Goal: Task Accomplishment & Management: Use online tool/utility

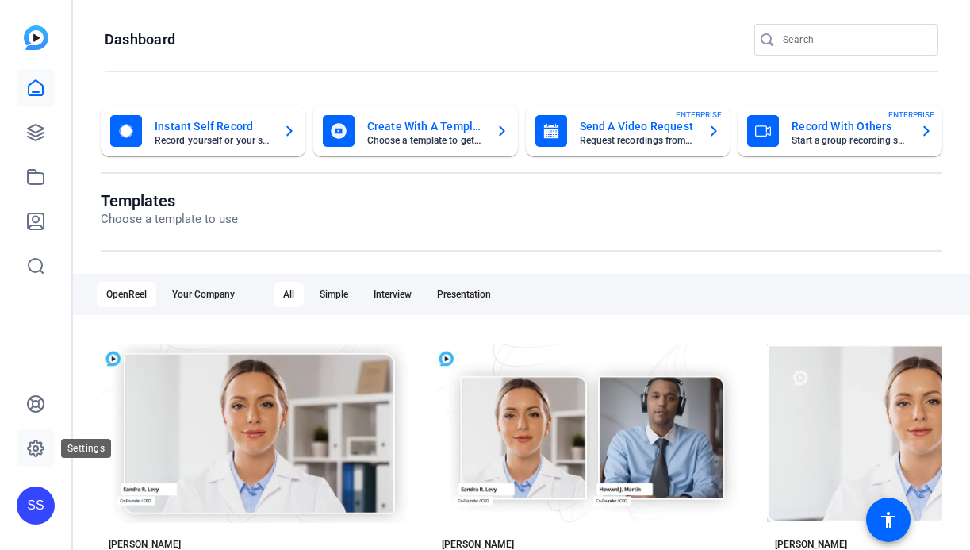
click at [43, 442] on icon at bounding box center [35, 448] width 19 height 19
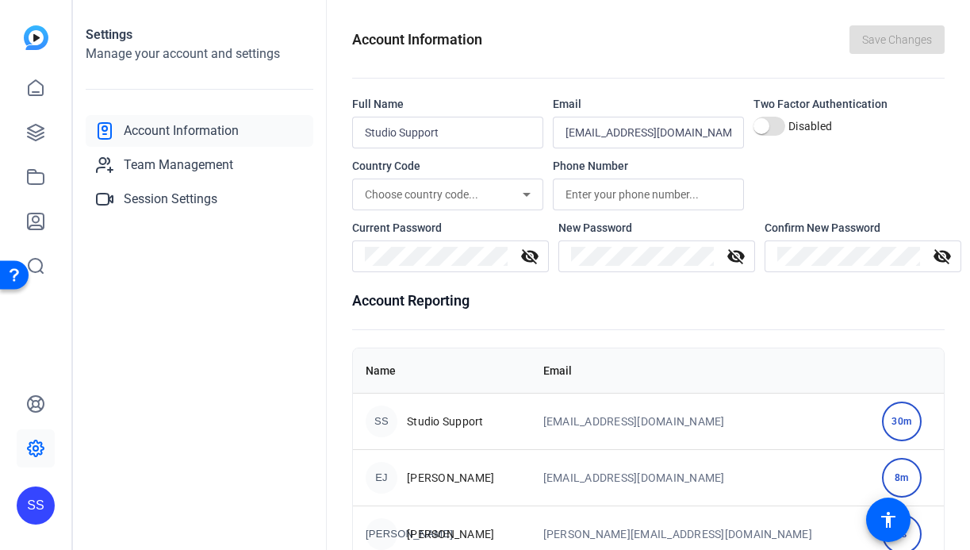
click at [31, 497] on div "SS" at bounding box center [36, 505] width 38 height 38
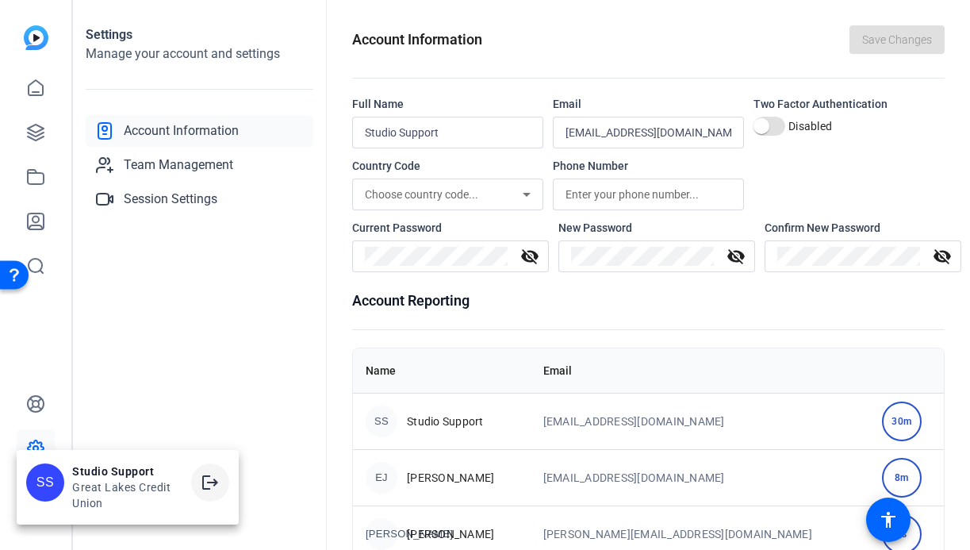
click at [221, 477] on span at bounding box center [210, 482] width 38 height 38
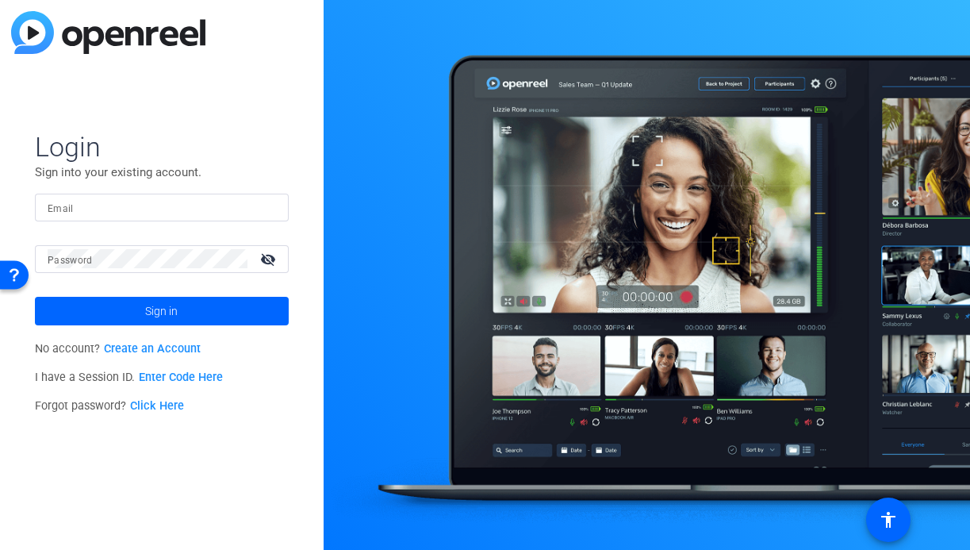
click at [160, 207] on input "Email" at bounding box center [162, 206] width 228 height 19
drag, startPoint x: 234, startPoint y: 205, endPoint x: 251, endPoint y: 205, distance: 17.5
click at [235, 205] on input "Email" at bounding box center [162, 206] width 228 height 19
click at [262, 206] on img at bounding box center [262, 206] width 11 height 19
type input "[EMAIL_ADDRESS][DOMAIN_NAME]"
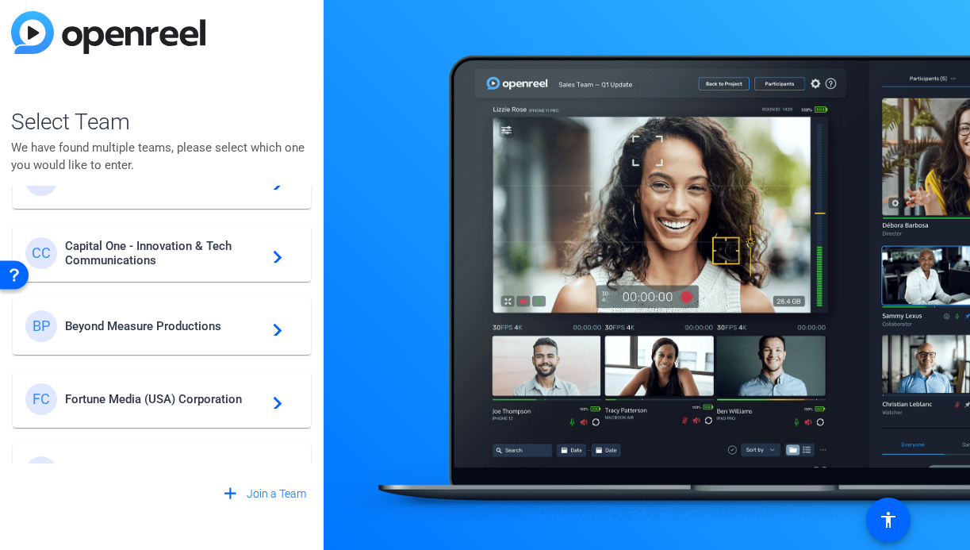
scroll to position [426, 0]
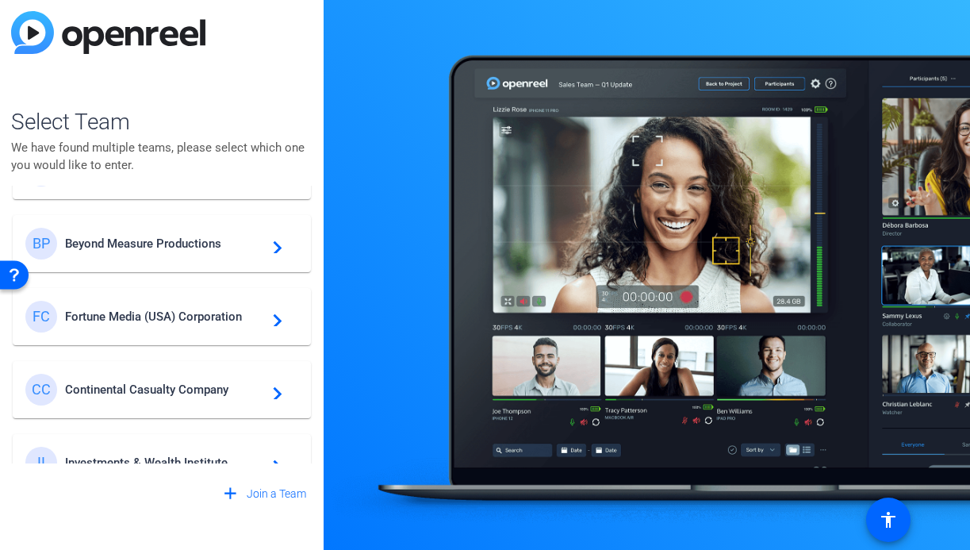
click at [173, 323] on span "Fortune Media (USA) Corporation" at bounding box center [164, 316] width 198 height 14
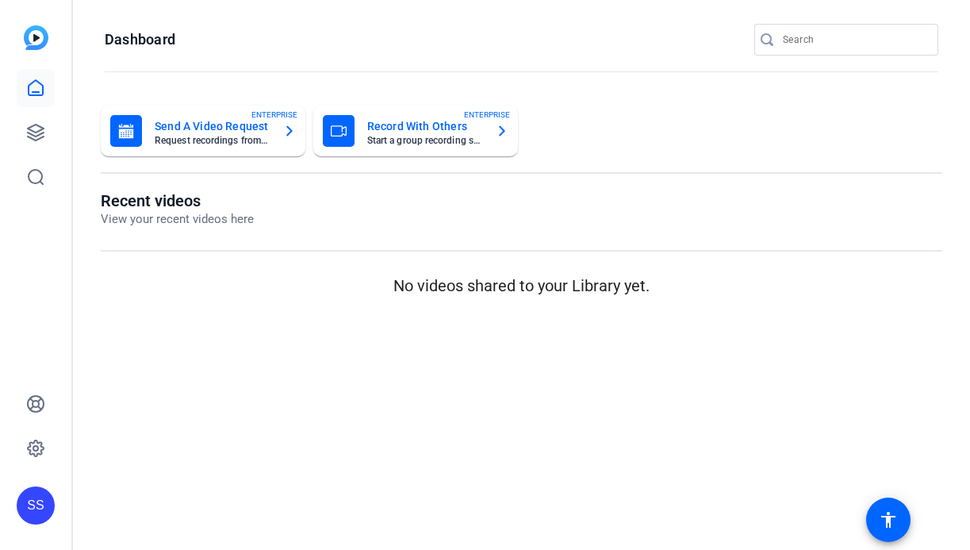
scroll to position [0, 0]
click at [888, 39] on input "Search" at bounding box center [854, 39] width 143 height 19
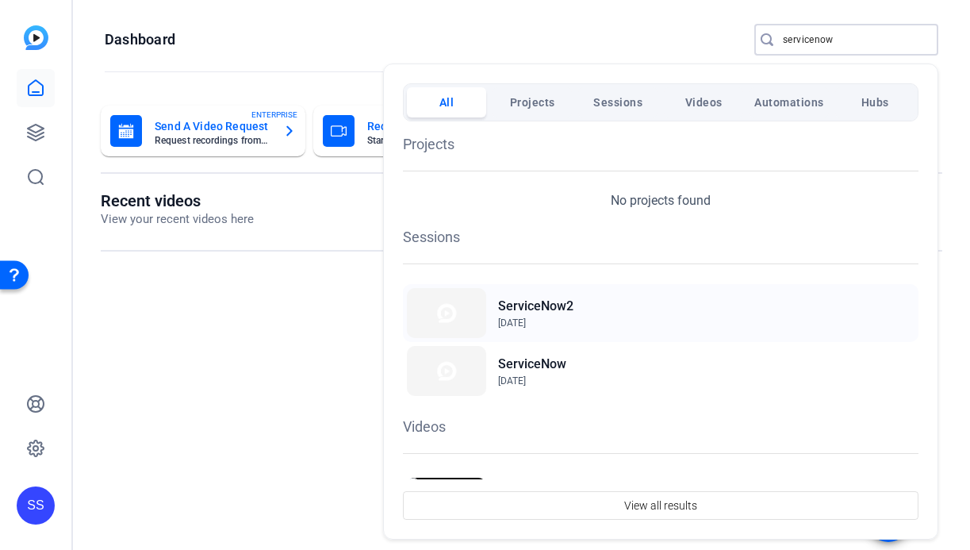
type input "servicenow"
click at [576, 322] on div "ServiceNow2 Oct 9, 2025" at bounding box center [661, 313] width 516 height 58
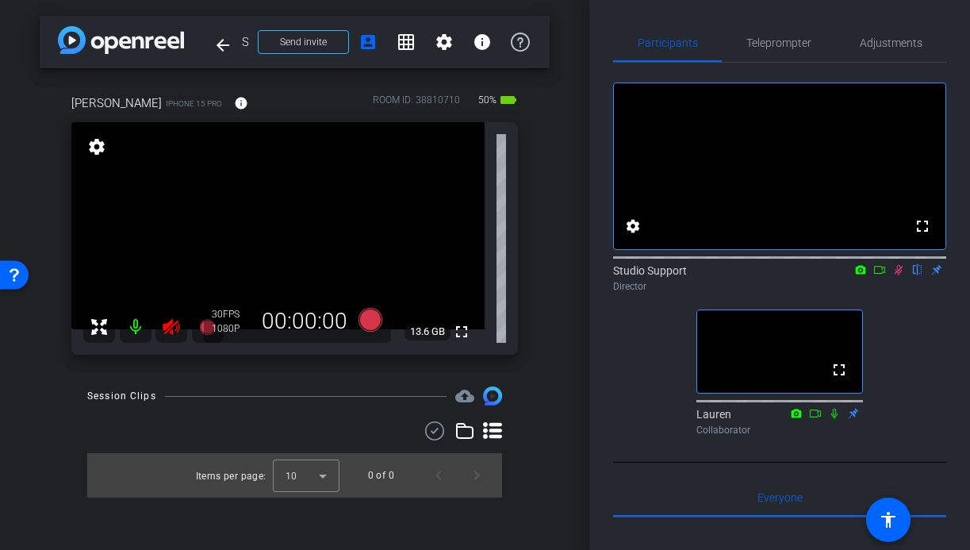
click at [167, 325] on icon at bounding box center [171, 327] width 17 height 16
click at [899, 275] on icon at bounding box center [899, 270] width 9 height 10
click at [911, 40] on span "Adjustments" at bounding box center [891, 42] width 63 height 11
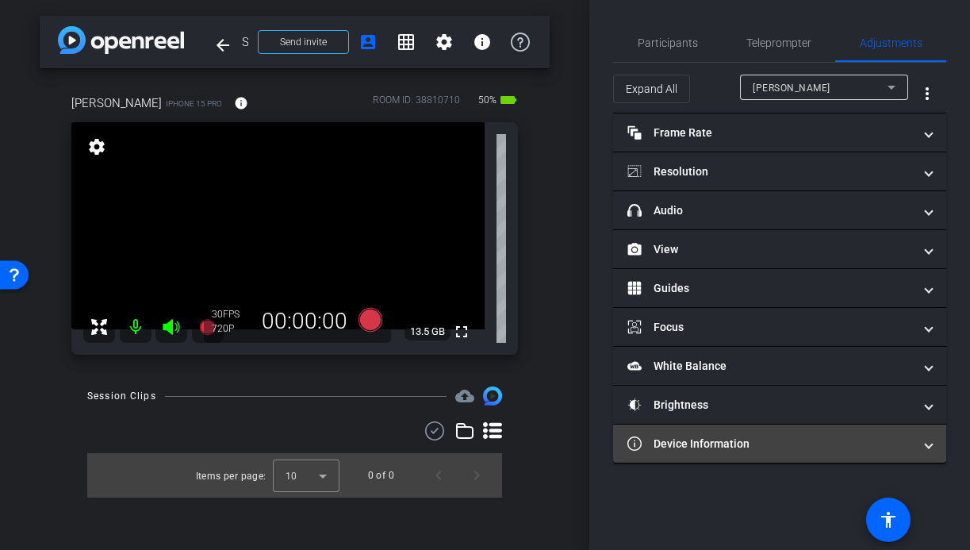
click at [773, 439] on mat-panel-title "Device Information" at bounding box center [770, 443] width 286 height 17
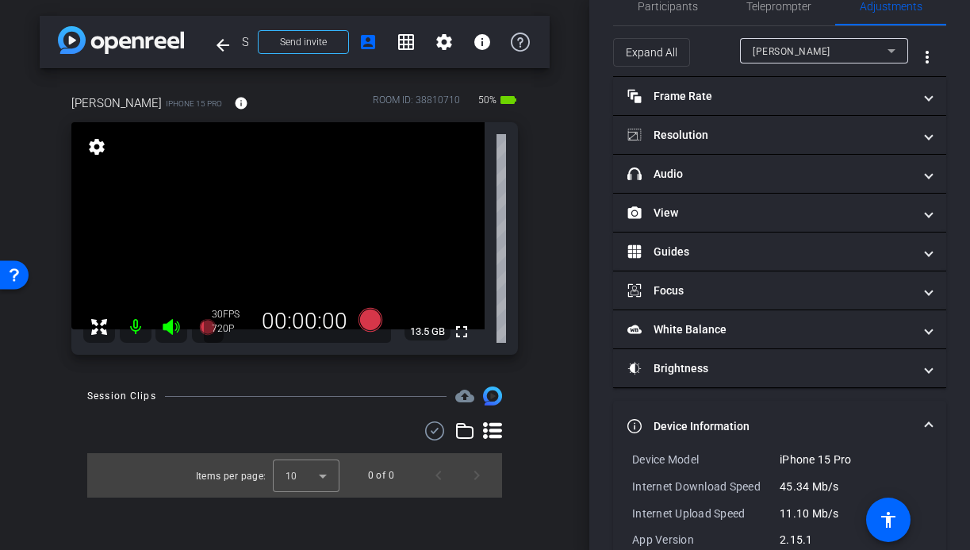
scroll to position [125, 0]
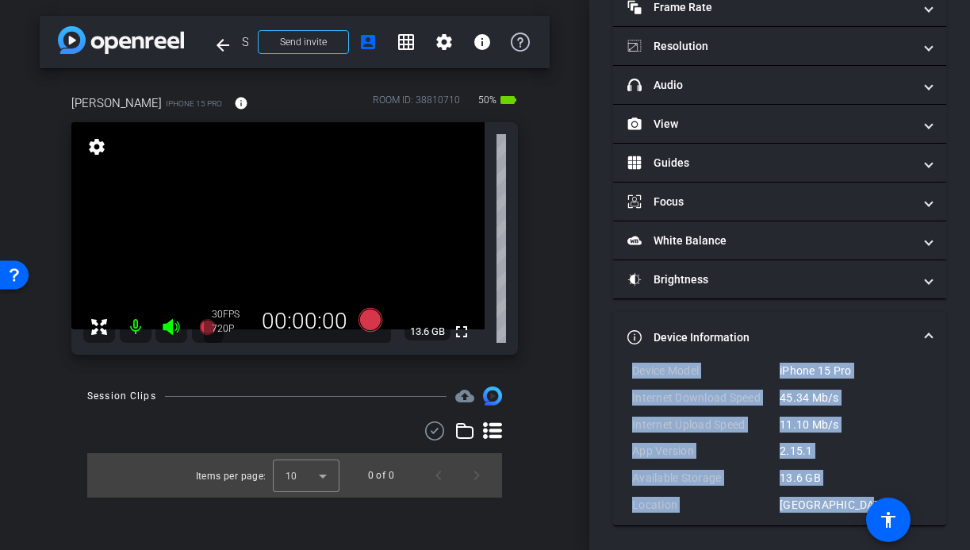
drag, startPoint x: 860, startPoint y: 504, endPoint x: 636, endPoint y: 367, distance: 262.0
click at [635, 368] on div "Device Model iPhone 15 Pro Internet Download Speed 45.34 Mb/s Internet Upload S…" at bounding box center [779, 437] width 295 height 150
copy div "evice Model iPhone 15 Pro Internet Download Speed 45.34 Mb/s Internet Upload Sp…"
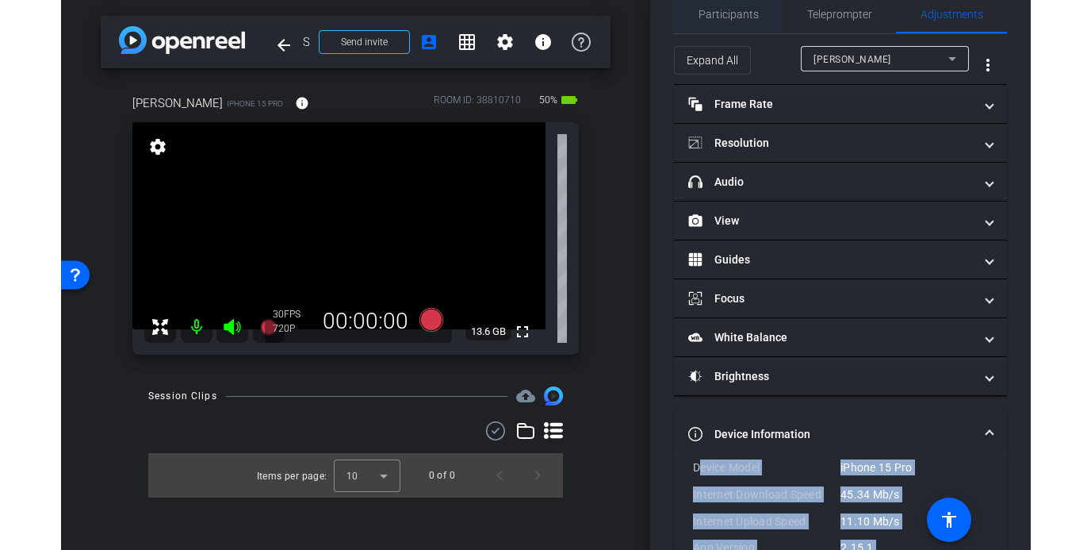
scroll to position [0, 0]
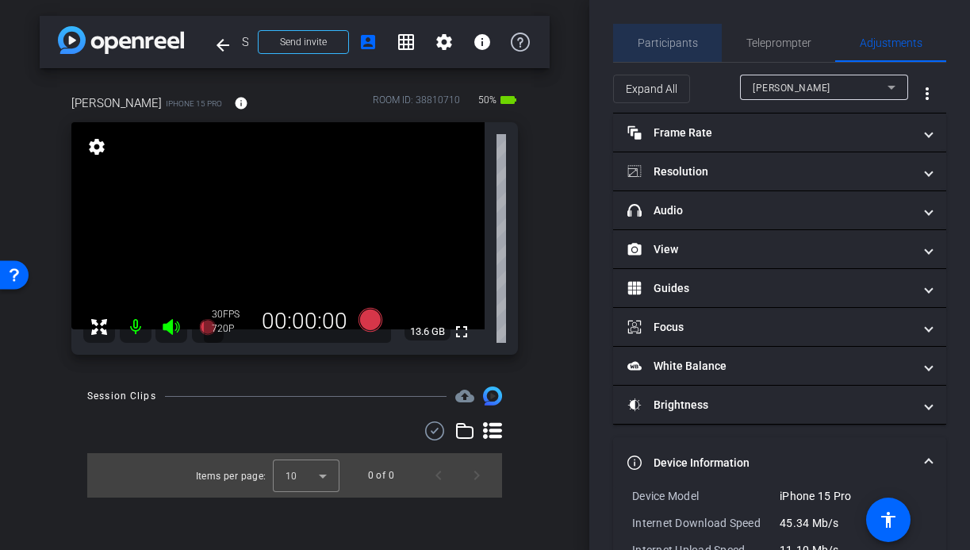
click at [679, 52] on span "Participants" at bounding box center [668, 43] width 60 height 38
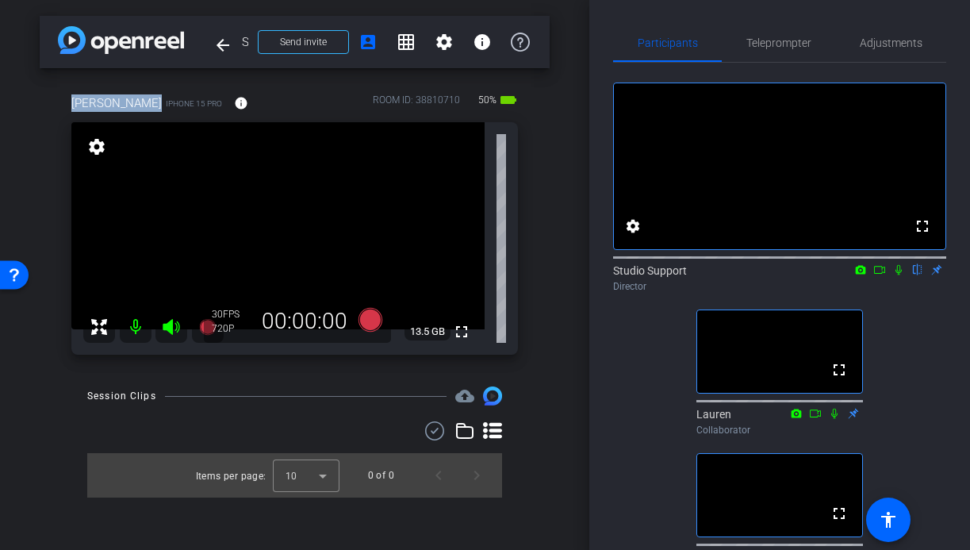
drag, startPoint x: 147, startPoint y: 102, endPoint x: 73, endPoint y: 97, distance: 73.9
click at [72, 98] on span "jayney howson" at bounding box center [116, 102] width 90 height 17
copy span "jayney howson"
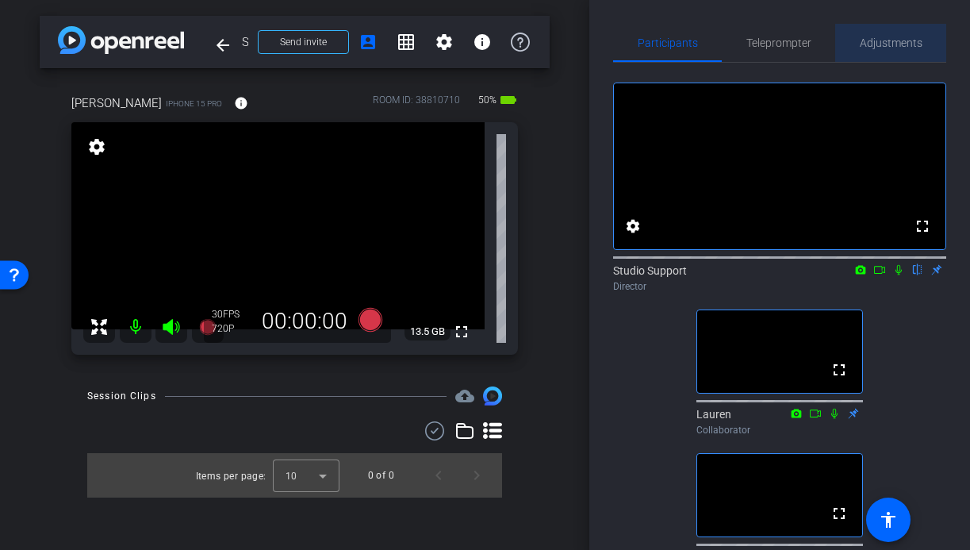
click at [927, 48] on div "Adjustments" at bounding box center [890, 43] width 111 height 38
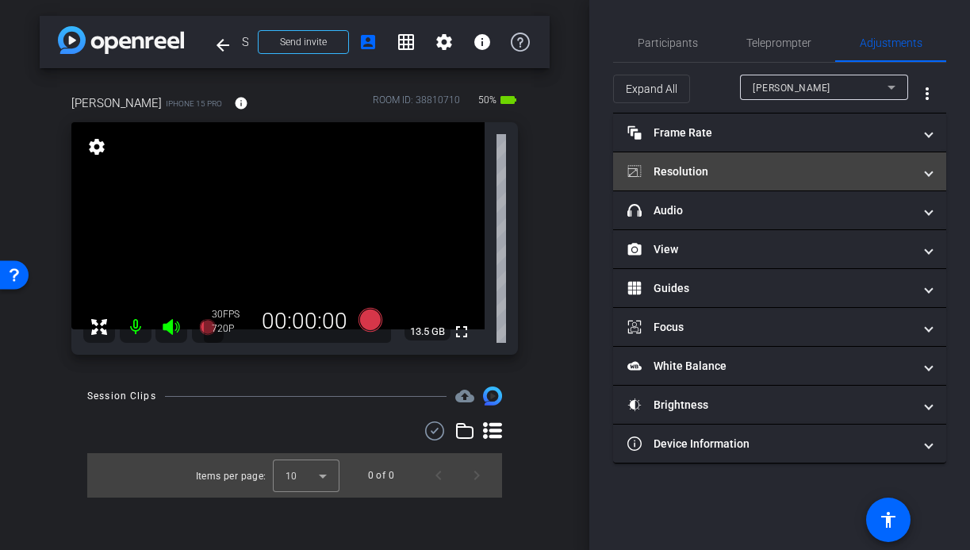
click at [784, 159] on mat-expansion-panel-header "Resolution" at bounding box center [779, 171] width 333 height 38
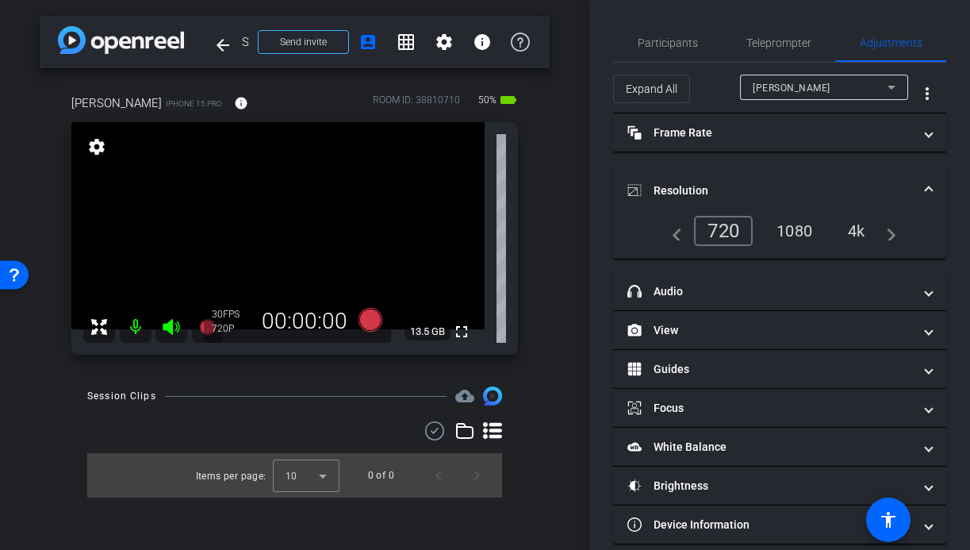
click at [794, 222] on div "1080" at bounding box center [794, 230] width 59 height 27
click at [638, 46] on span "Participants" at bounding box center [668, 42] width 60 height 11
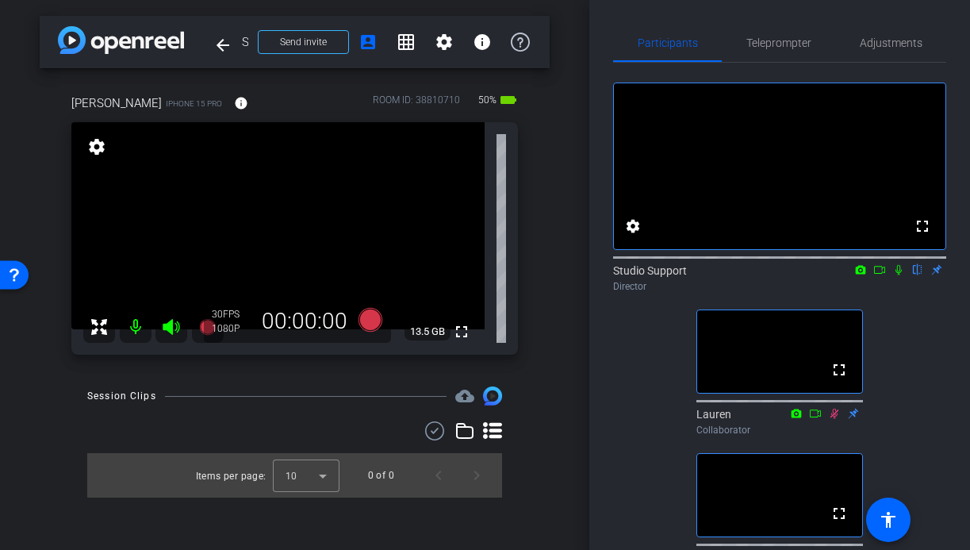
click at [898, 275] on icon at bounding box center [898, 269] width 13 height 11
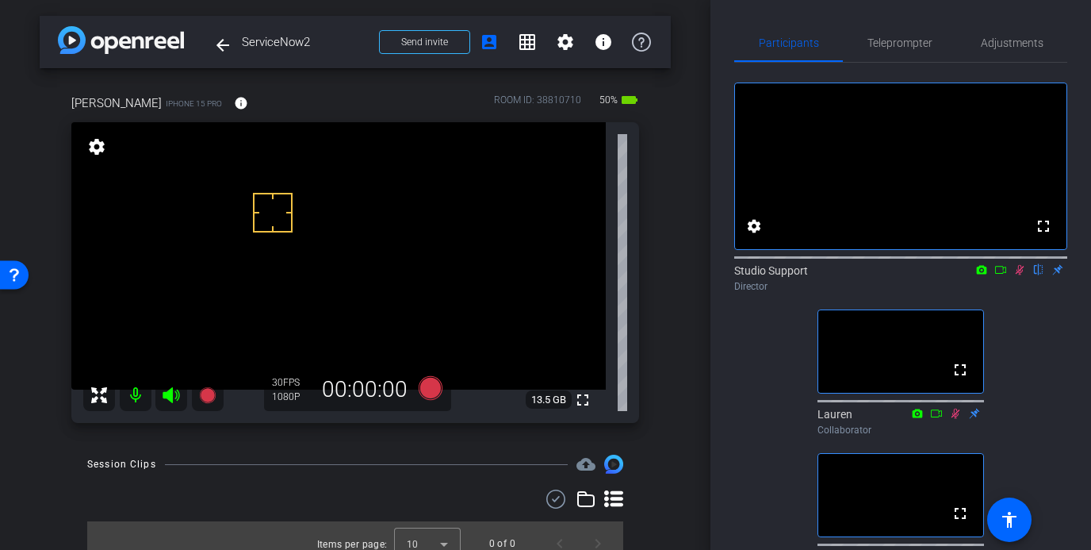
click at [969, 275] on icon at bounding box center [1020, 269] width 13 height 11
click at [969, 40] on span "Adjustments" at bounding box center [1012, 42] width 63 height 11
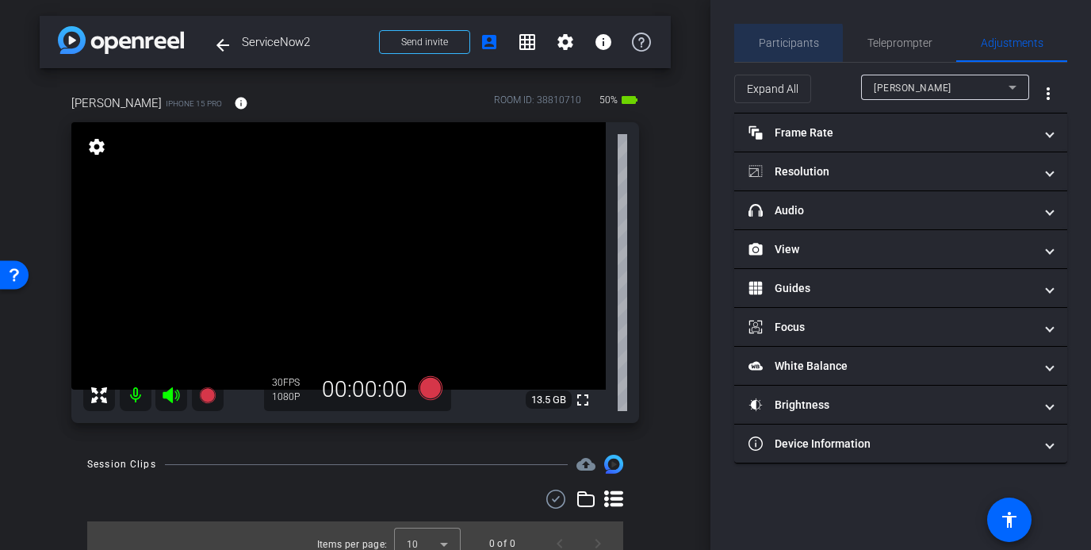
click at [756, 44] on div "Participants" at bounding box center [788, 43] width 109 height 38
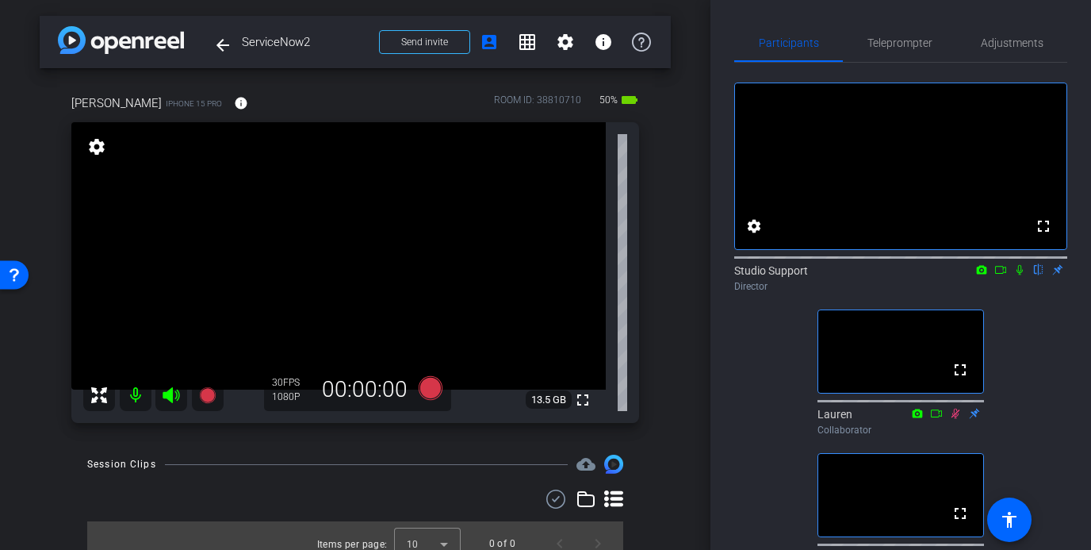
click at [969, 275] on icon at bounding box center [1020, 269] width 13 height 11
click at [671, 247] on div "arrow_back ServiceNow2 Back to project Send invite account_box grid_on settings…" at bounding box center [355, 275] width 711 height 550
click at [969, 53] on span "Adjustments" at bounding box center [1012, 43] width 63 height 38
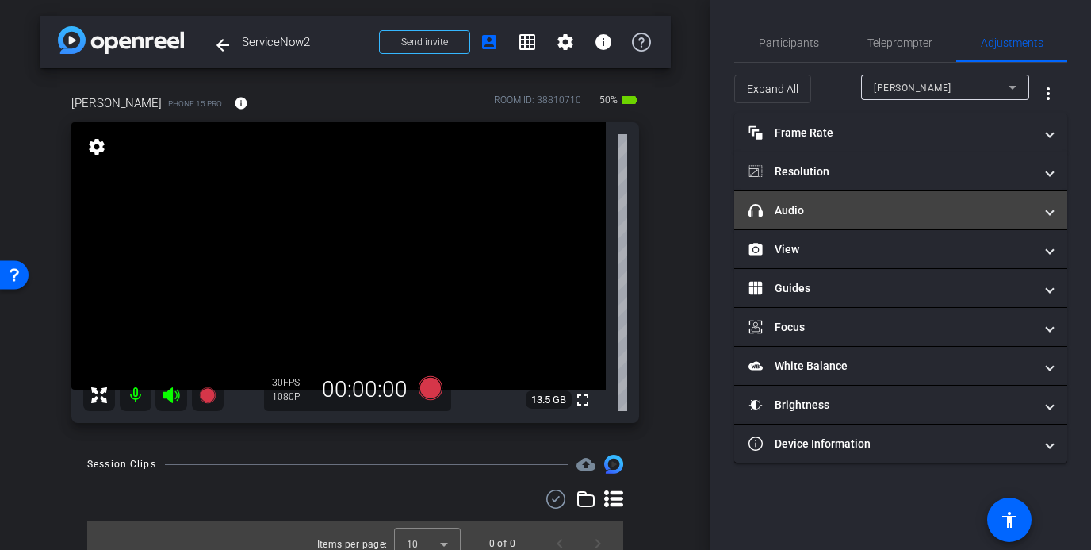
click at [831, 218] on mat-panel-title "headphone icon Audio" at bounding box center [892, 210] width 286 height 17
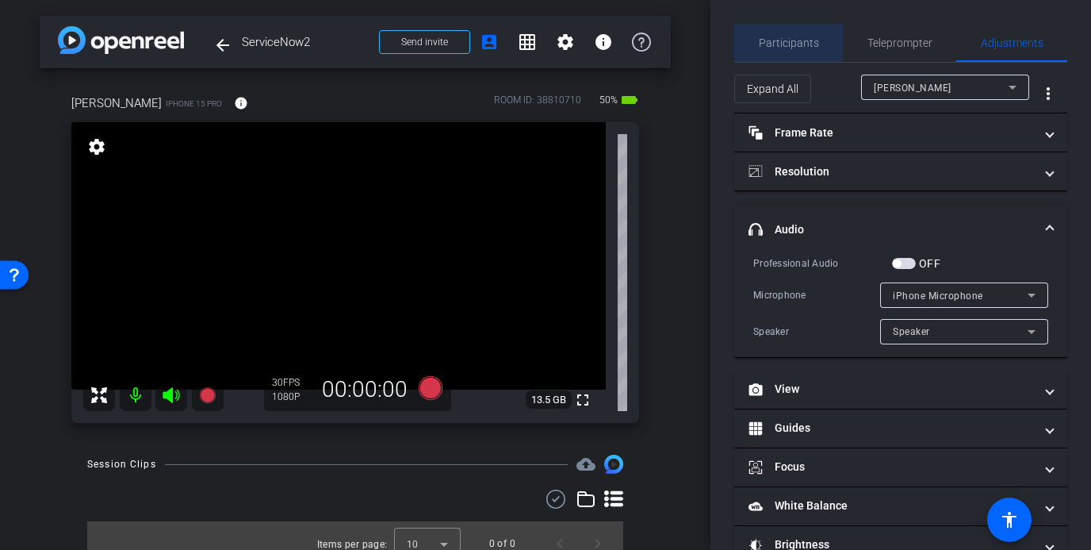
click at [809, 33] on span "Participants" at bounding box center [789, 43] width 60 height 38
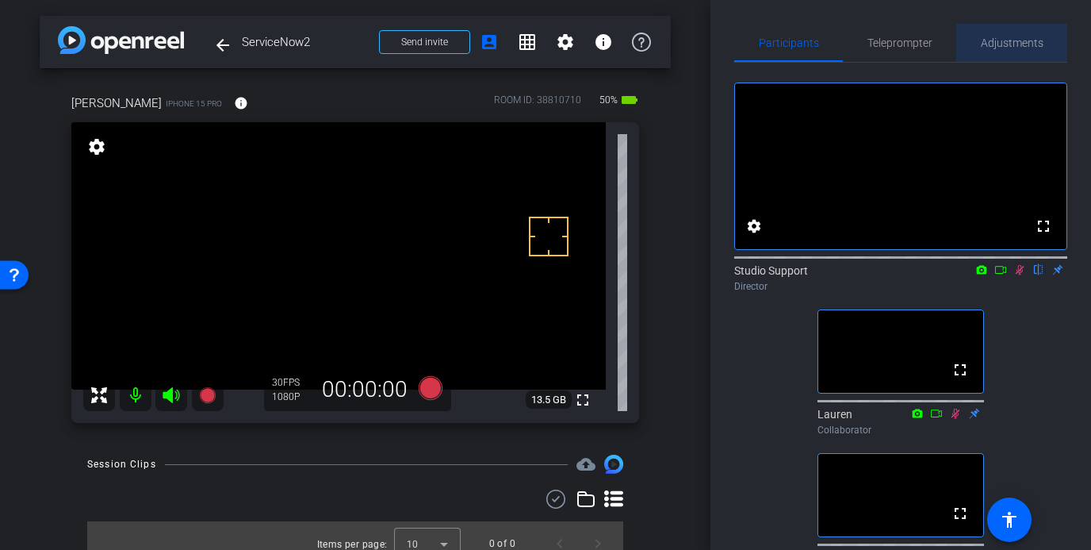
click at [969, 37] on span "Adjustments" at bounding box center [1012, 42] width 63 height 11
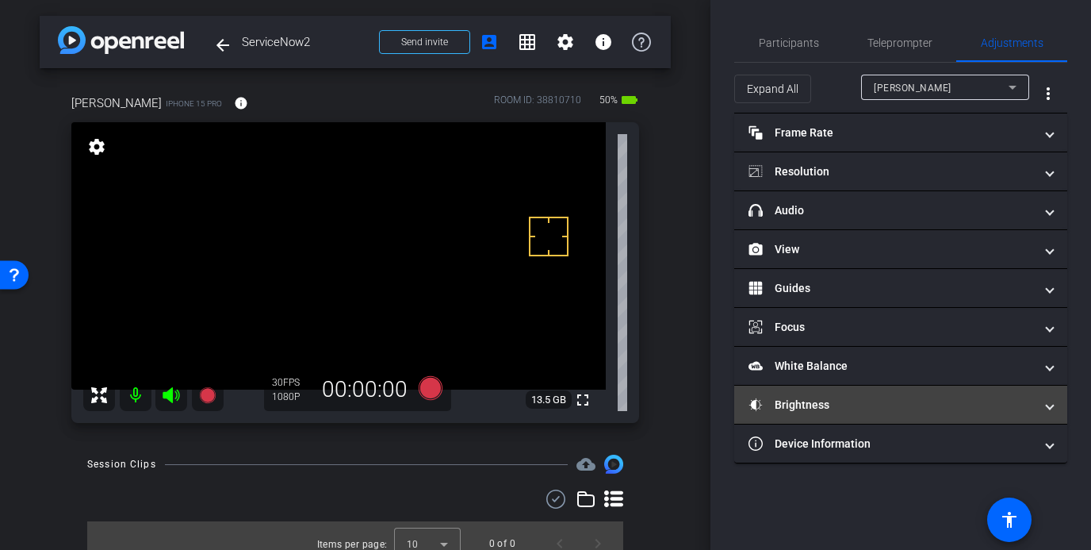
click at [813, 406] on mat-panel-title "Brightness" at bounding box center [892, 405] width 286 height 17
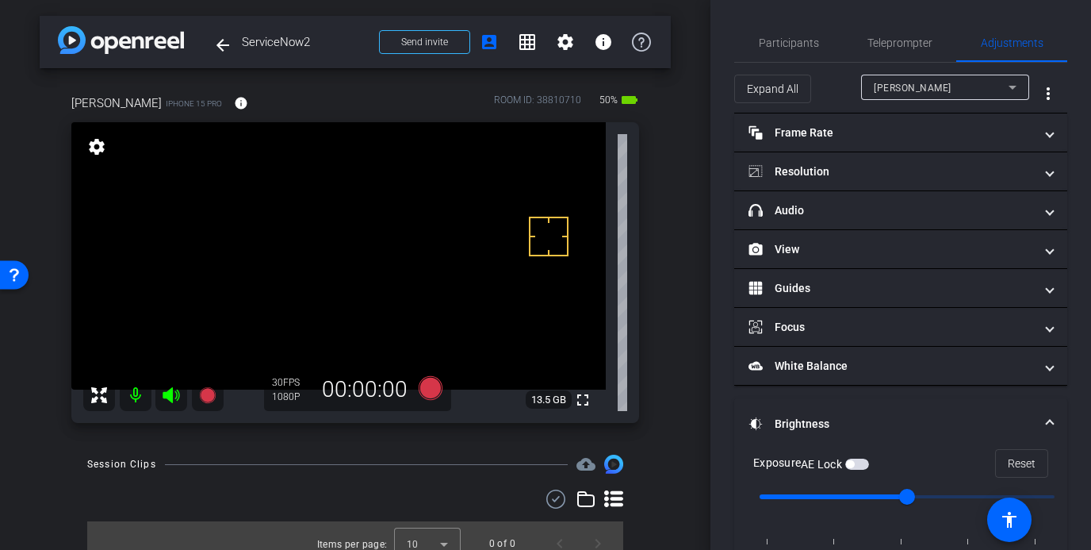
click at [858, 466] on span "button" at bounding box center [858, 463] width 24 height 11
click at [793, 38] on span "Participants" at bounding box center [789, 42] width 60 height 11
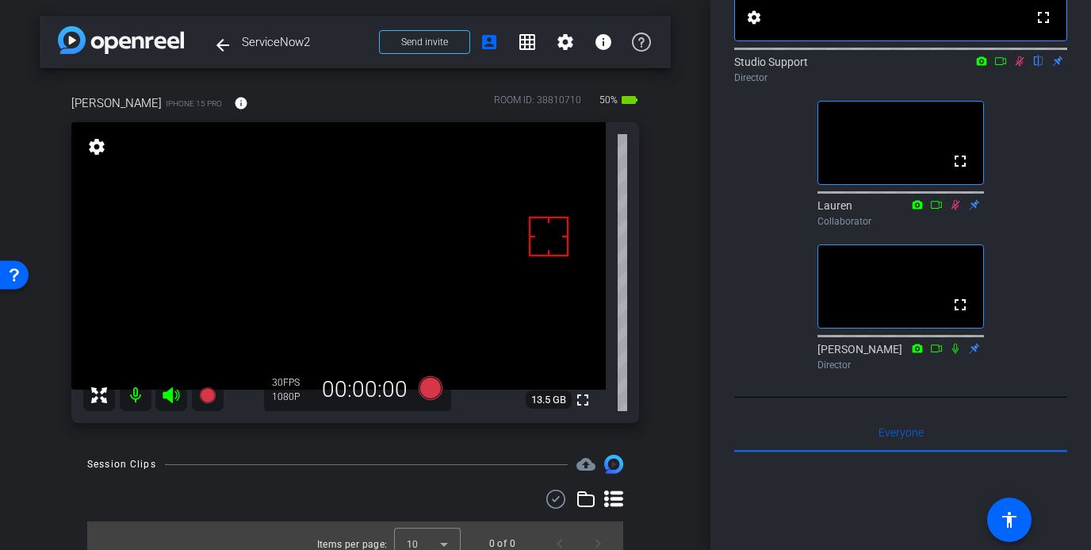
scroll to position [67, 0]
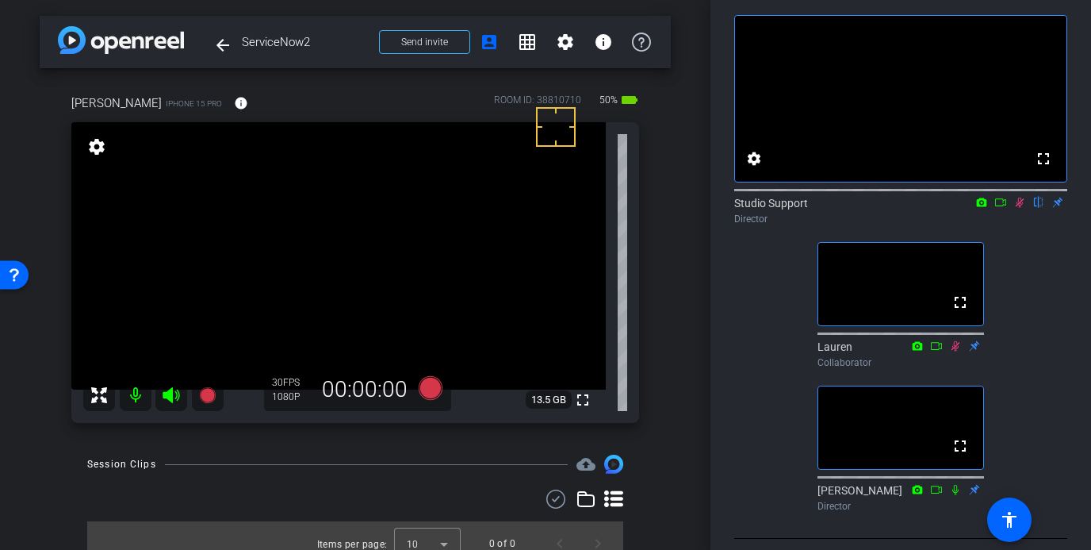
drag, startPoint x: 556, startPoint y: 127, endPoint x: 547, endPoint y: 130, distance: 9.3
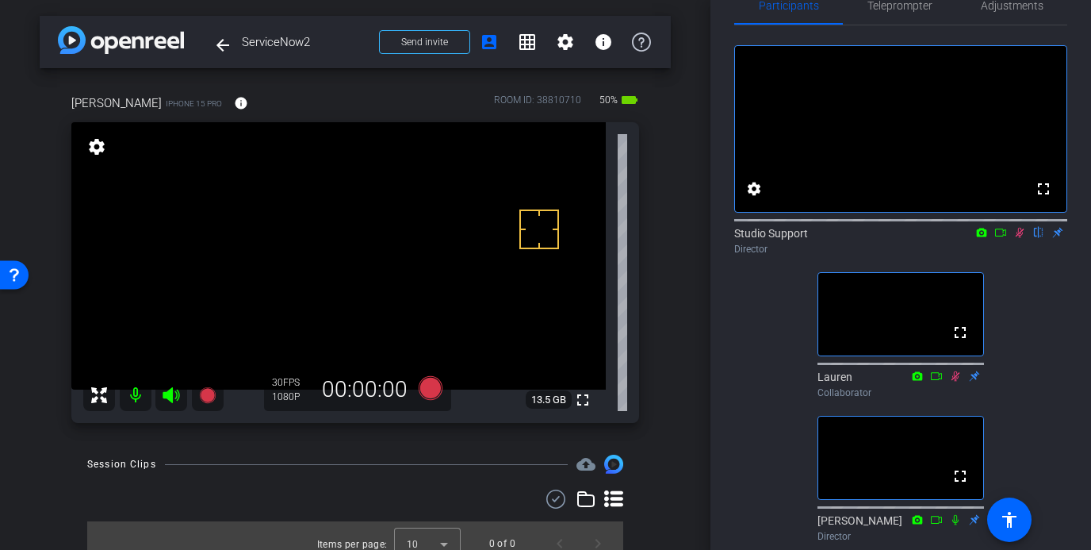
scroll to position [0, 0]
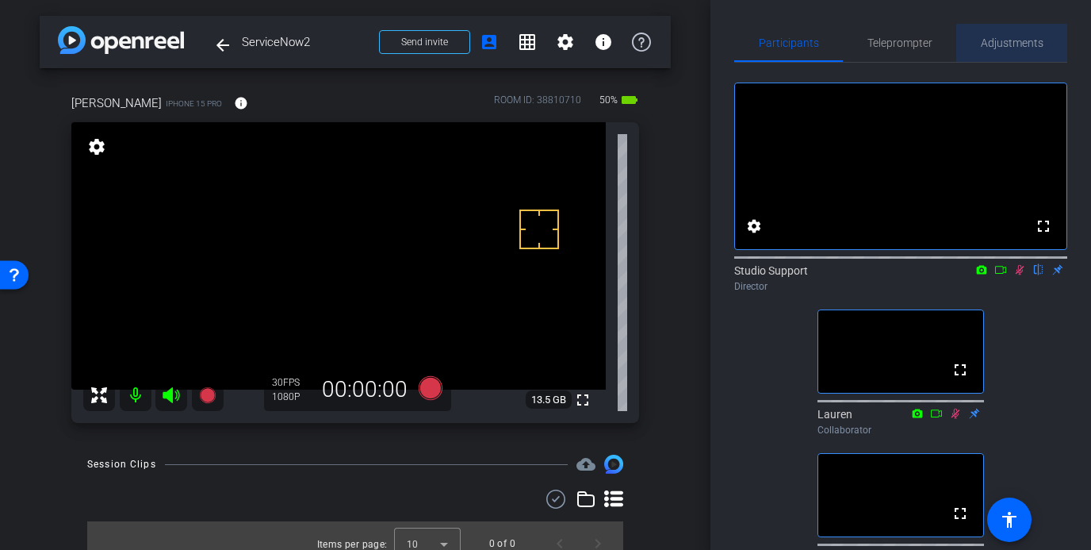
click at [969, 52] on div "Adjustments" at bounding box center [1012, 43] width 111 height 38
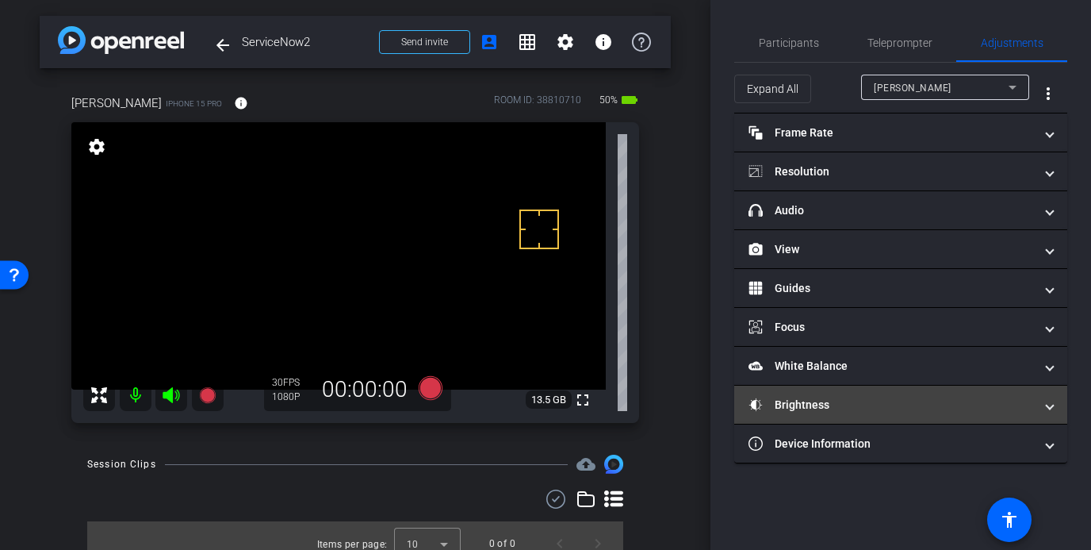
click at [892, 405] on mat-panel-title "Brightness" at bounding box center [892, 405] width 286 height 17
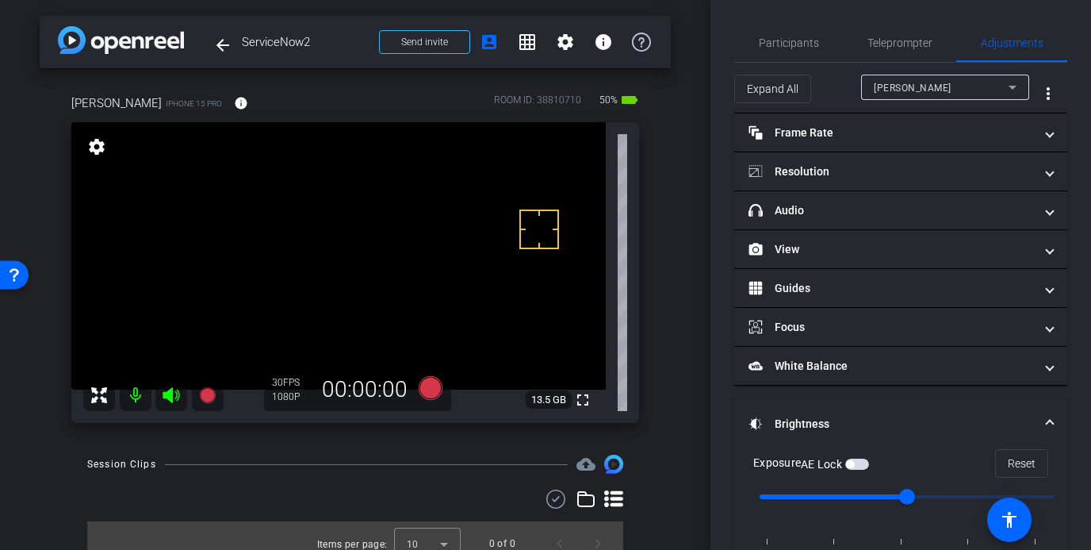
click at [859, 460] on span "button" at bounding box center [858, 463] width 24 height 11
click at [813, 42] on span "Participants" at bounding box center [789, 42] width 60 height 11
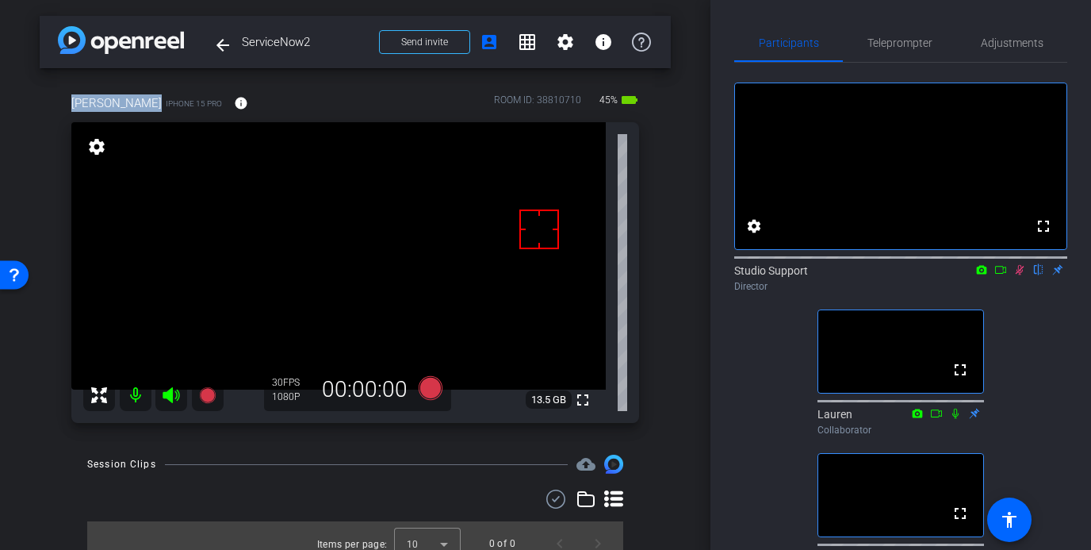
drag, startPoint x: 148, startPoint y: 102, endPoint x: 67, endPoint y: 103, distance: 80.1
click at [67, 103] on div "jayney howson iPhone 15 Pro info ROOM ID: 38810710 45% battery_std fullscreen s…" at bounding box center [355, 253] width 631 height 370
copy span "jayney howson"
click at [969, 275] on icon at bounding box center [1020, 269] width 13 height 11
click at [420, 390] on icon at bounding box center [431, 388] width 24 height 24
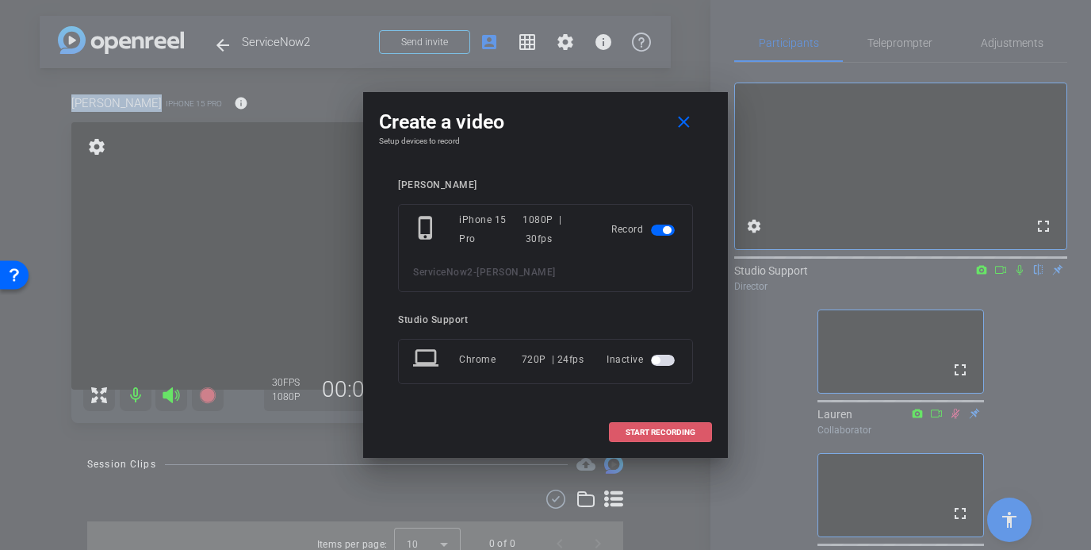
click at [652, 430] on span "START RECORDING" at bounding box center [661, 432] width 70 height 8
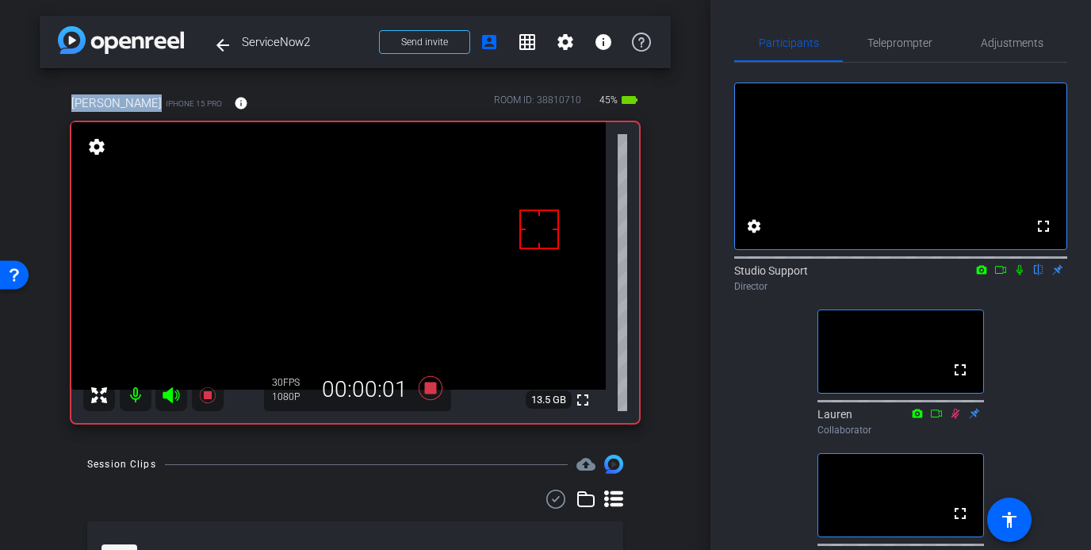
click at [969, 275] on icon at bounding box center [1020, 269] width 13 height 11
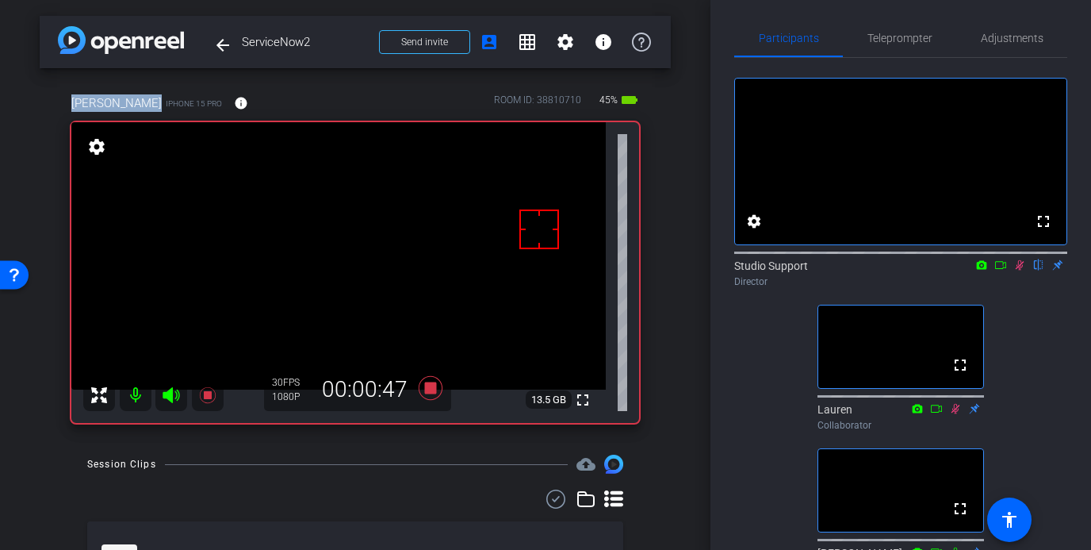
scroll to position [6, 0]
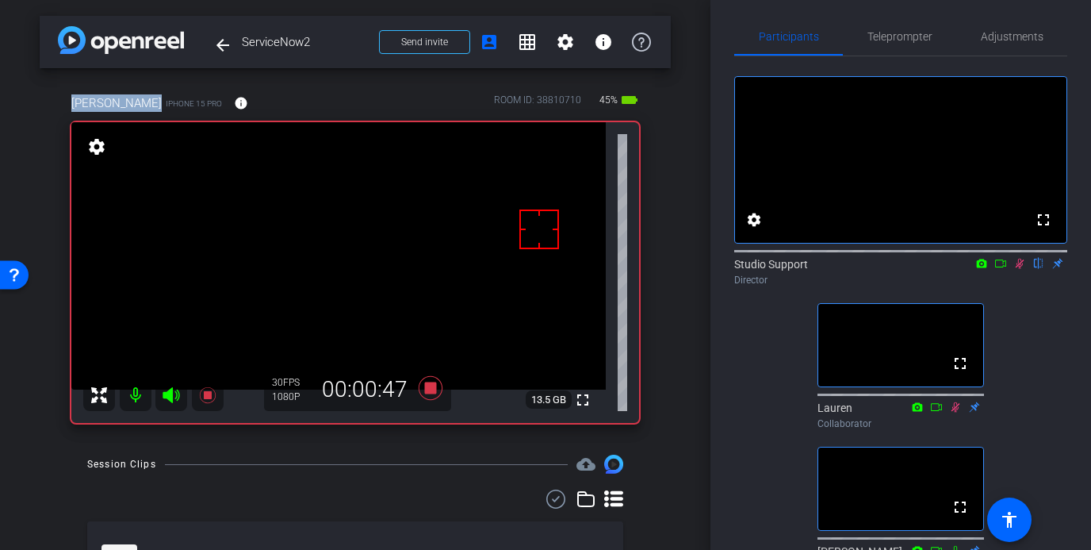
click at [969, 269] on icon at bounding box center [1020, 263] width 13 height 11
click at [431, 385] on icon at bounding box center [431, 388] width 24 height 24
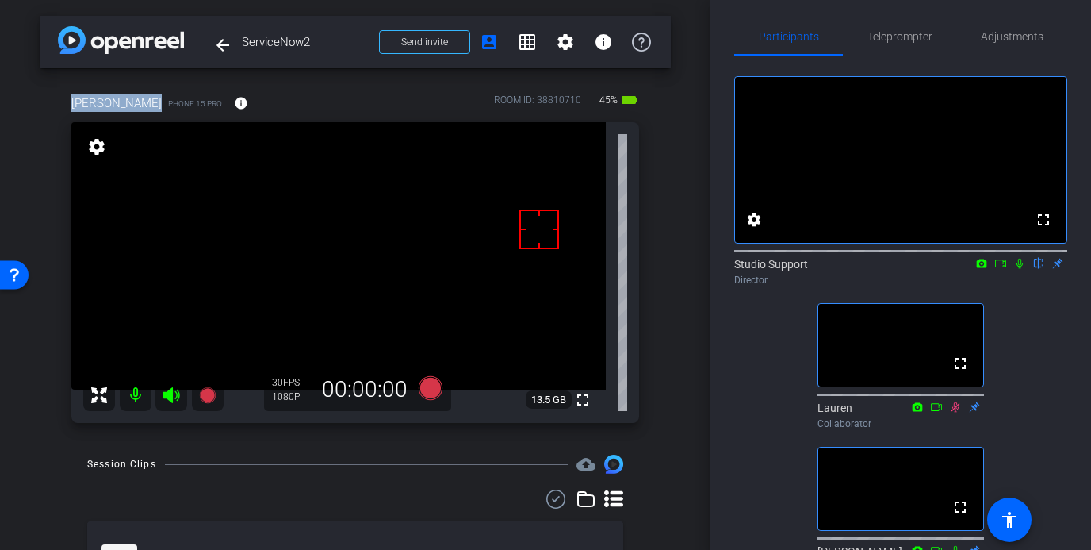
click at [969, 269] on icon at bounding box center [1020, 263] width 13 height 11
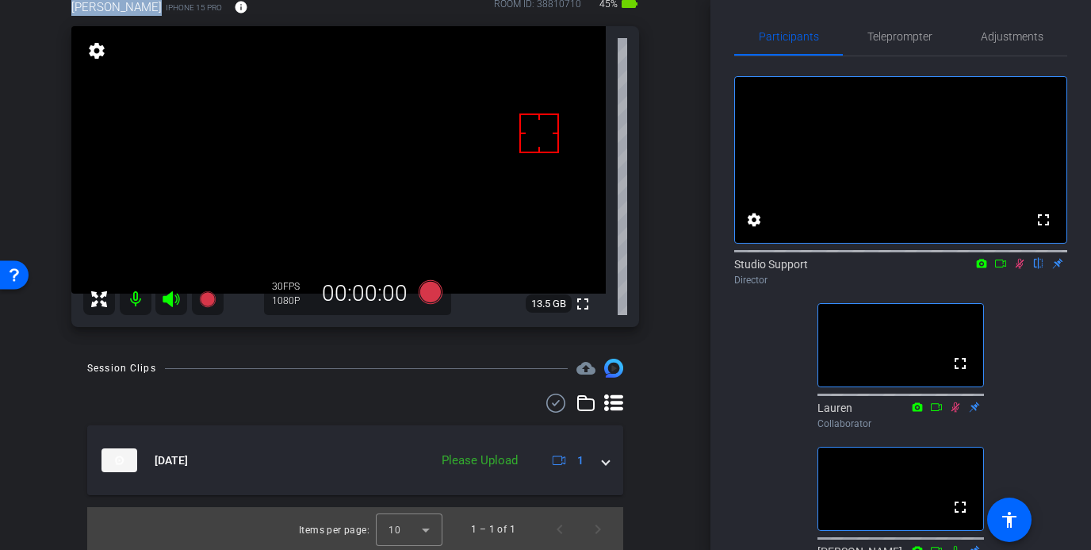
scroll to position [98, 0]
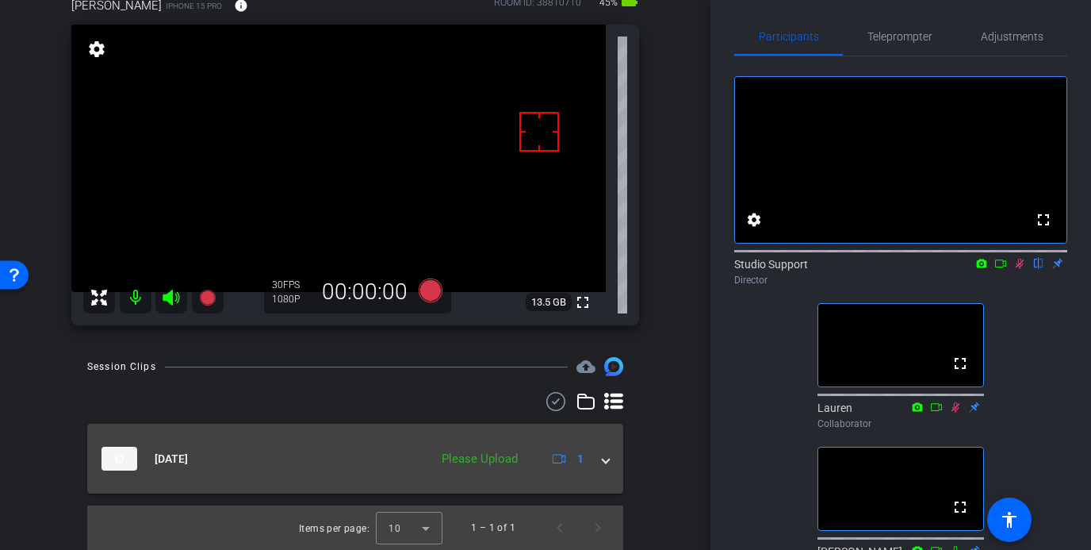
click at [604, 457] on span at bounding box center [606, 459] width 6 height 17
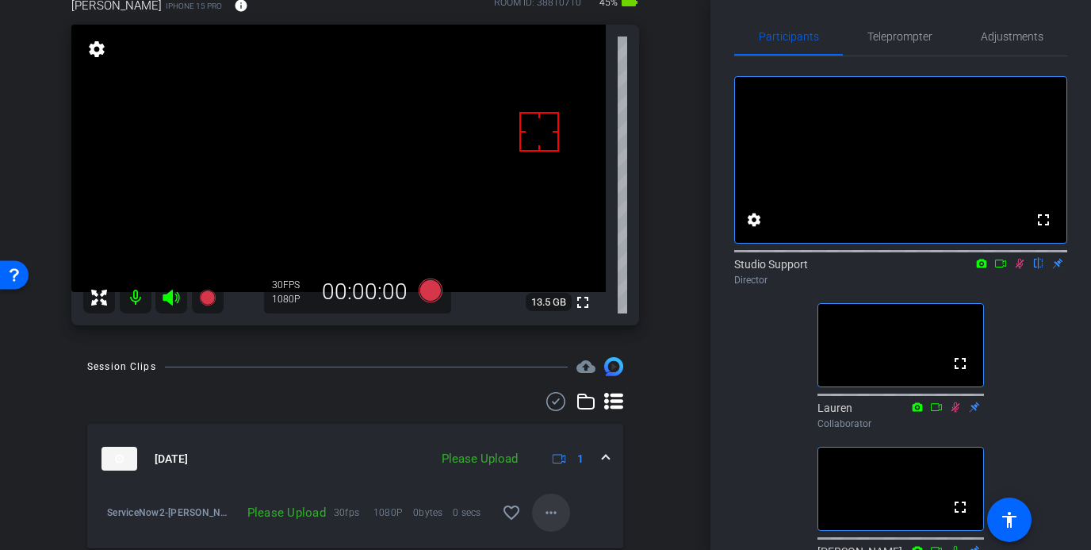
click at [550, 512] on mat-icon "more_horiz" at bounding box center [551, 512] width 19 height 19
click at [573, 441] on span "Upload" at bounding box center [576, 440] width 63 height 19
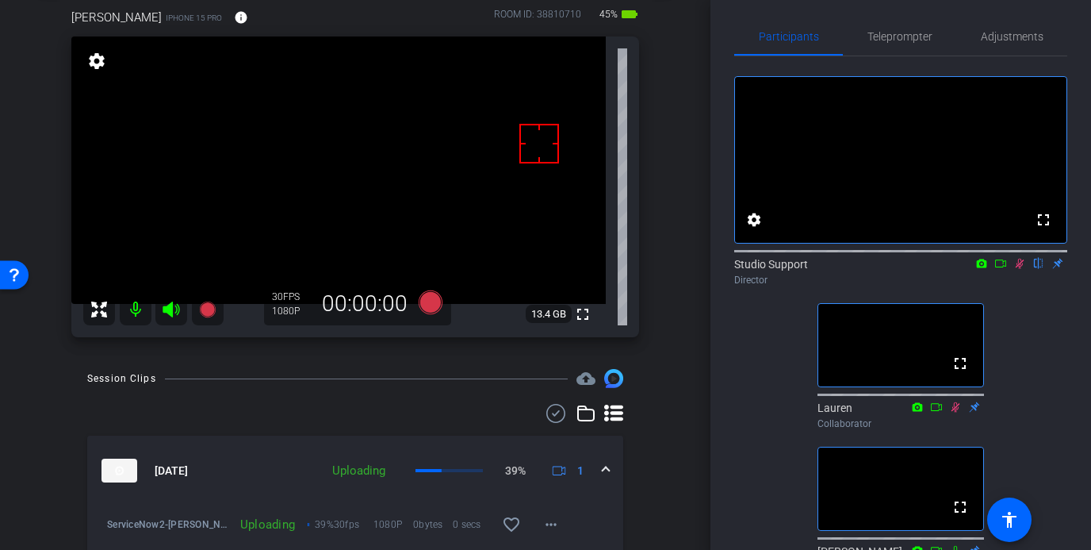
scroll to position [85, 0]
click at [969, 269] on icon at bounding box center [1020, 264] width 9 height 10
click at [969, 33] on span "Adjustments" at bounding box center [1012, 36] width 63 height 11
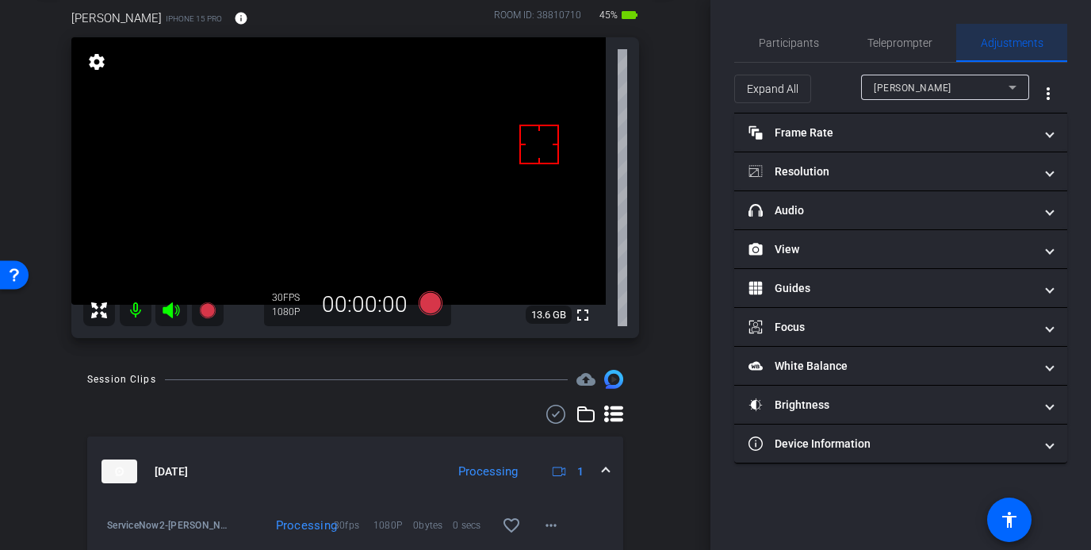
scroll to position [0, 0]
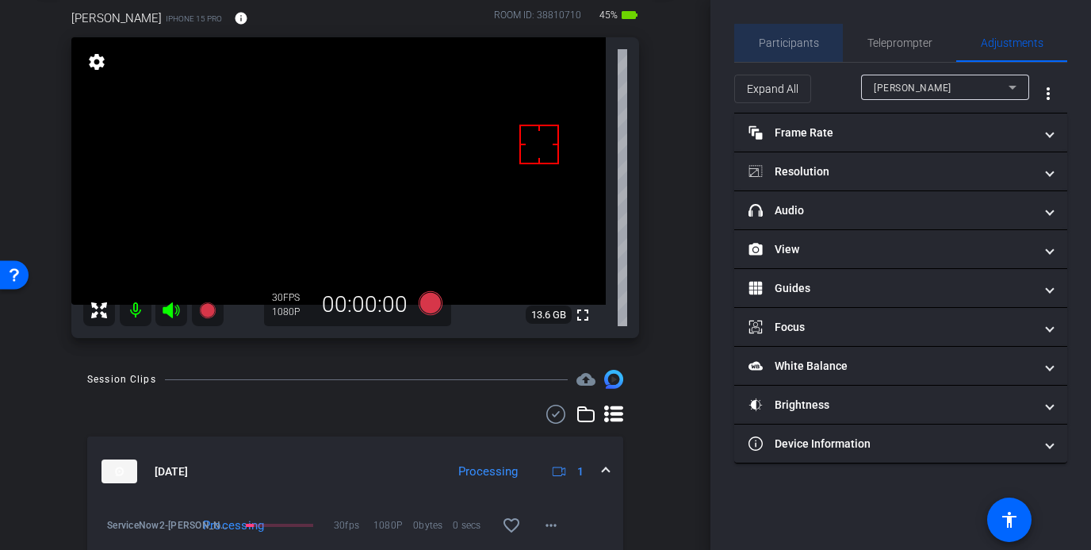
click at [798, 45] on span "Participants" at bounding box center [789, 42] width 60 height 11
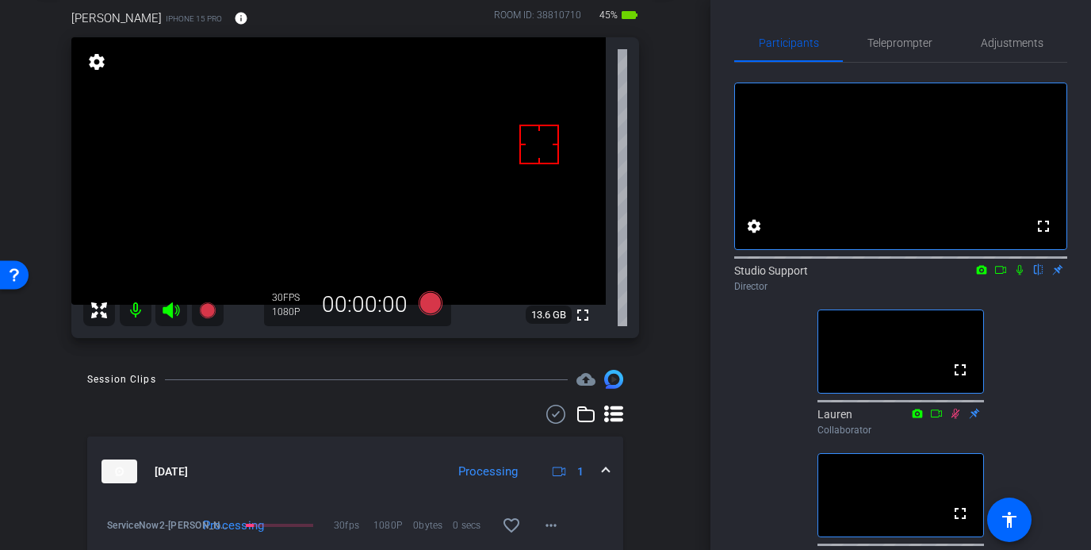
click at [969, 275] on icon at bounding box center [1020, 269] width 13 height 11
drag, startPoint x: 1020, startPoint y: 287, endPoint x: 1026, endPoint y: 320, distance: 33.0
click at [969, 320] on div "fullscreen settings Studio Support flip Director fullscreen Lauren Collaborator…" at bounding box center [900, 324] width 333 height 523
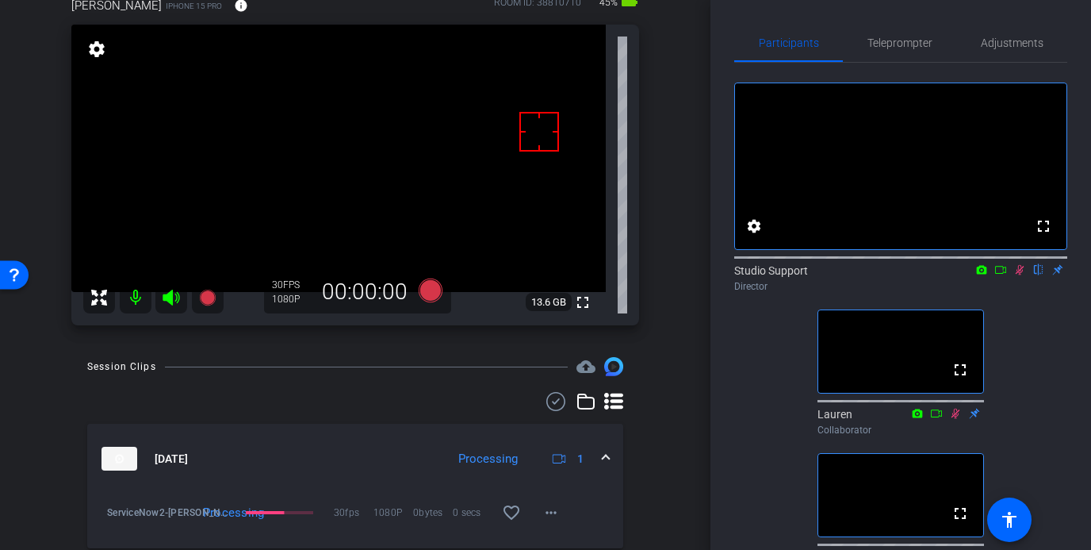
scroll to position [98, 0]
click at [543, 509] on mat-icon "more_horiz" at bounding box center [551, 512] width 19 height 19
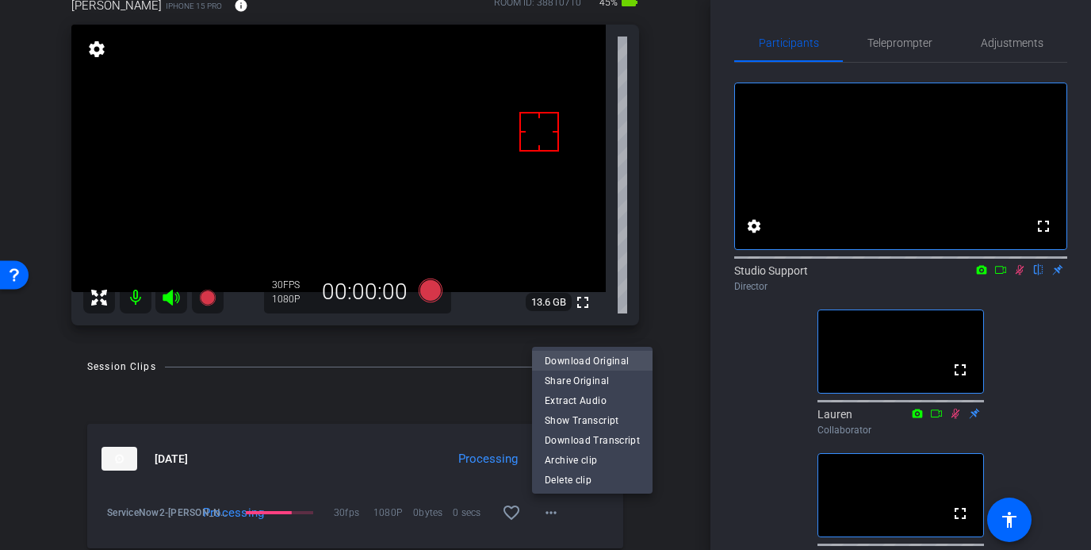
click at [586, 362] on span "Download Original" at bounding box center [592, 360] width 95 height 19
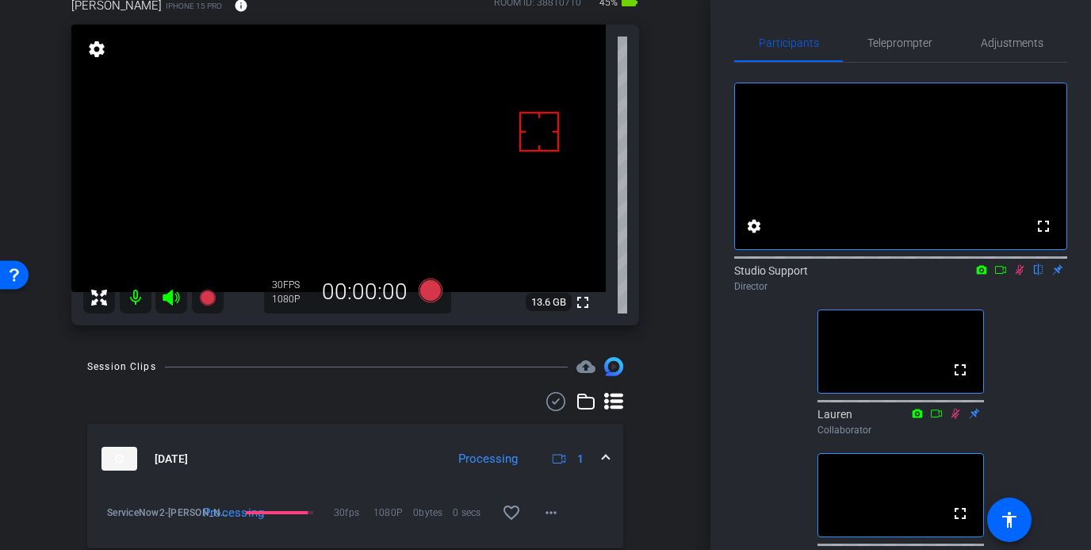
click at [969, 275] on icon at bounding box center [1020, 269] width 13 height 11
click at [969, 43] on span "Adjustments" at bounding box center [1012, 42] width 63 height 11
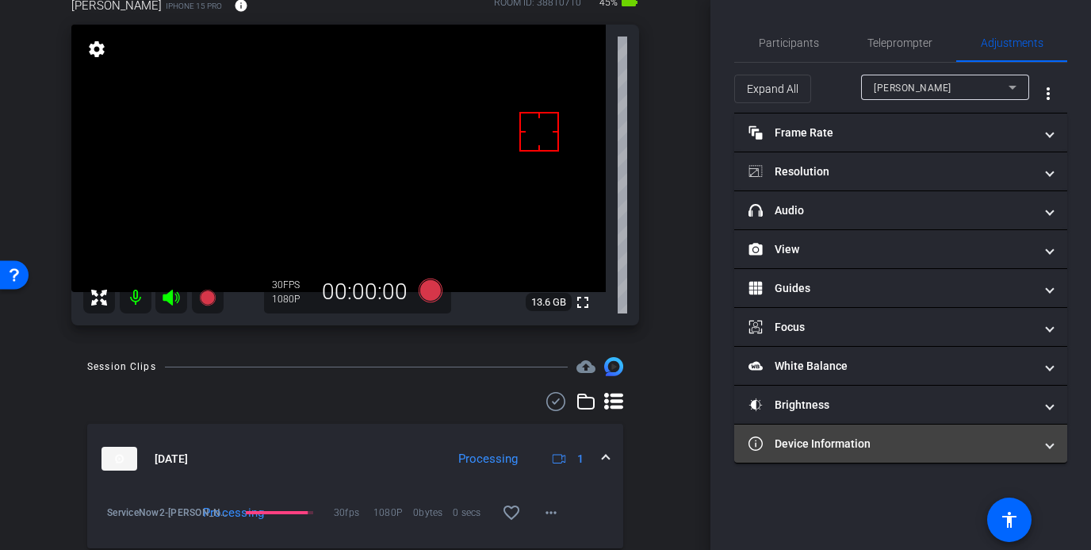
click at [811, 443] on mat-panel-title "Device Information" at bounding box center [892, 443] width 286 height 17
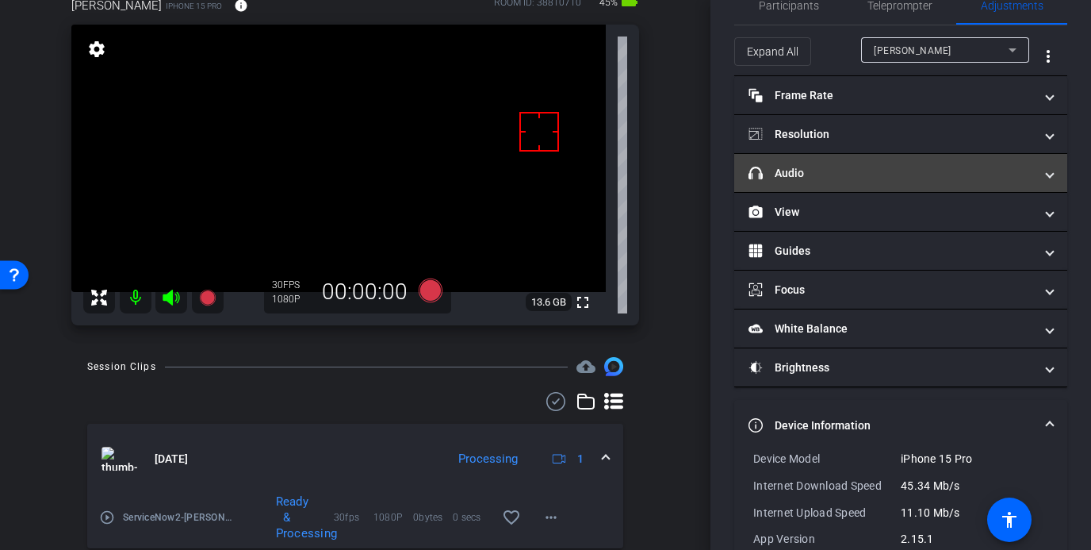
scroll to position [0, 0]
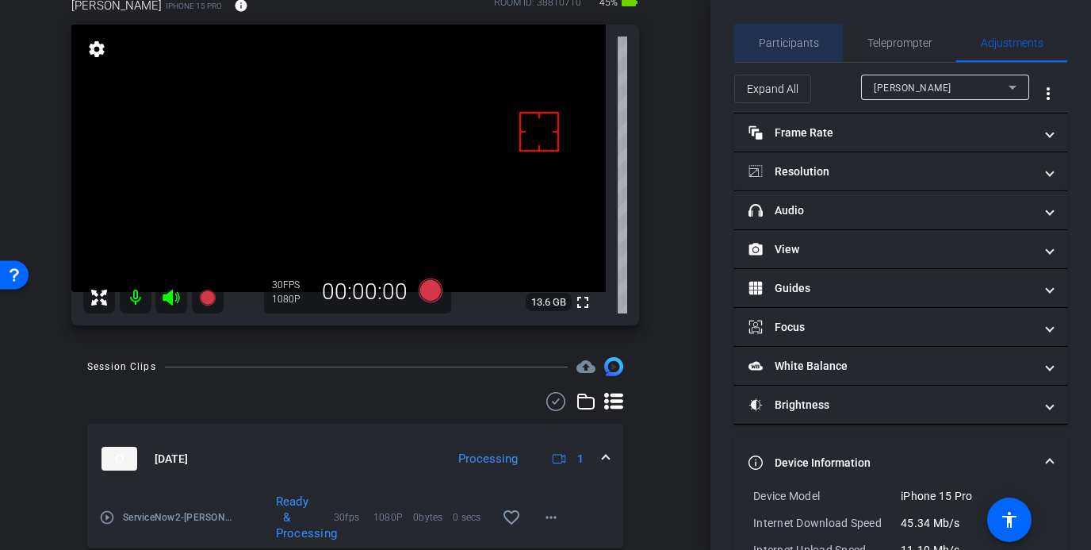
click at [809, 45] on span "Participants" at bounding box center [789, 42] width 60 height 11
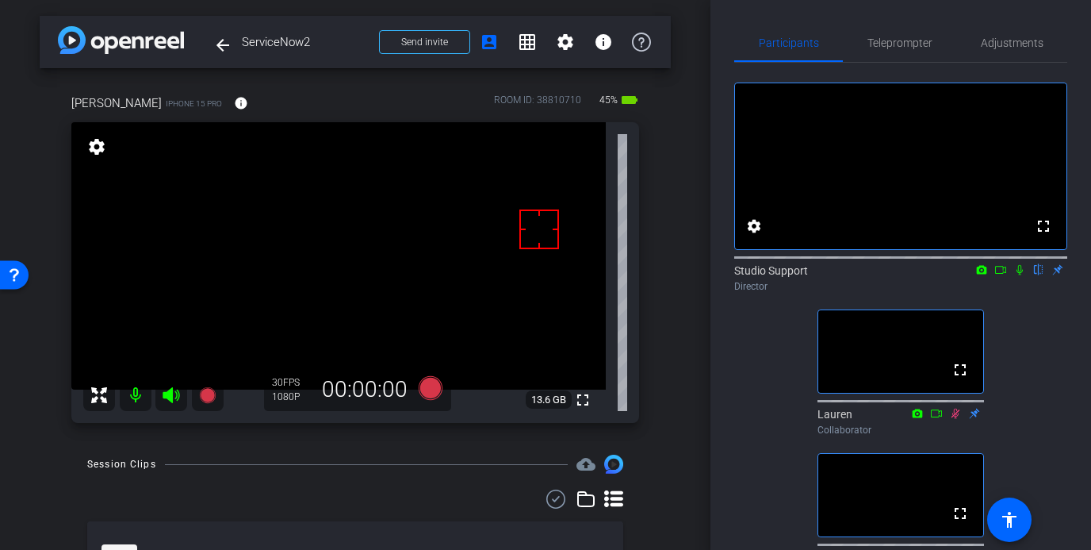
click at [969, 275] on icon at bounding box center [1020, 270] width 6 height 10
click at [9, 351] on div "arrow_back ServiceNow2 Back to project Send invite account_box grid_on settings…" at bounding box center [355, 275] width 711 height 550
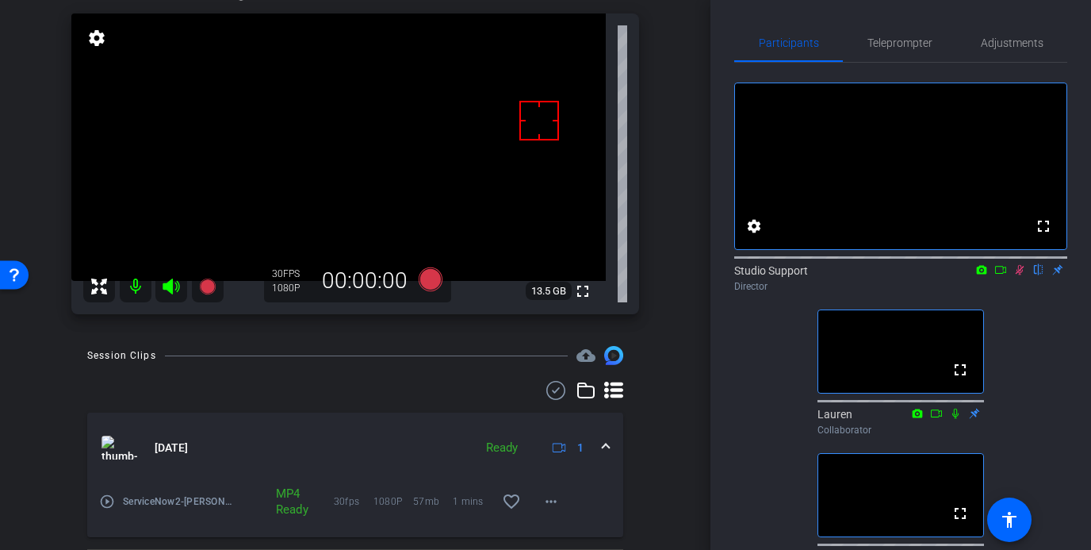
scroll to position [16, 0]
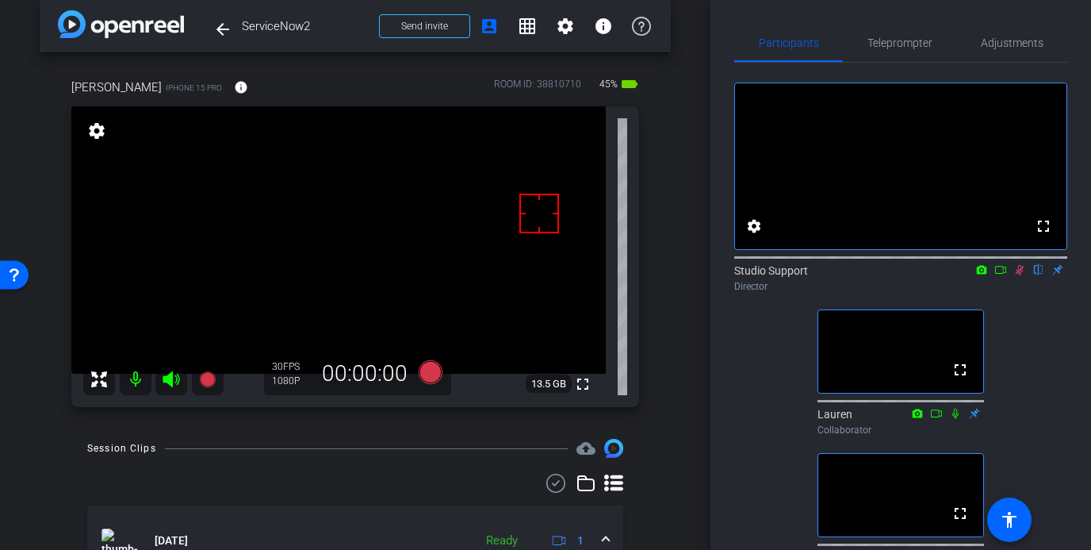
click at [969, 275] on icon at bounding box center [1020, 269] width 13 height 11
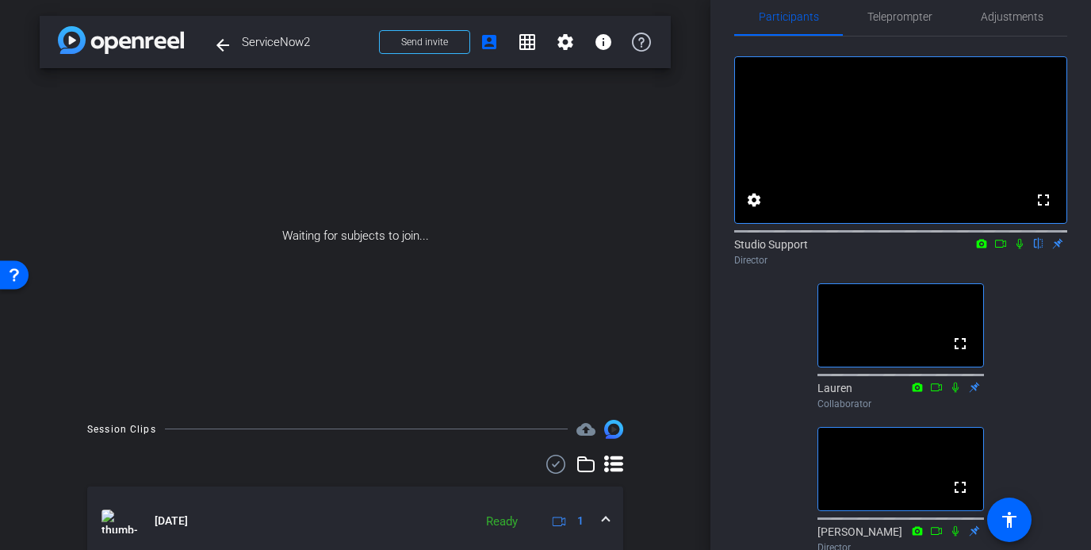
scroll to position [27, 0]
